Goal: Information Seeking & Learning: Learn about a topic

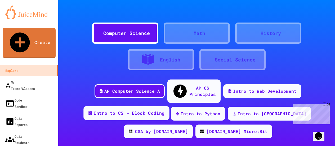
click at [115, 110] on div "Intro to CS - Block Coding" at bounding box center [129, 113] width 71 height 7
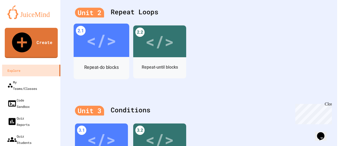
scroll to position [409, 0]
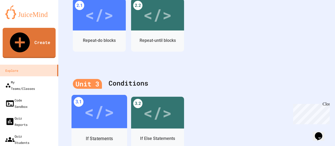
click at [111, 99] on div "</>" at bounding box center [99, 111] width 30 height 25
